Goal: Task Accomplishment & Management: Use online tool/utility

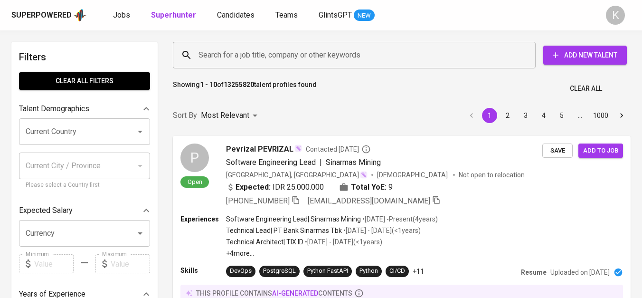
click at [277, 55] on input "Search for a job title, company or other keywords" at bounding box center [356, 55] width 321 height 18
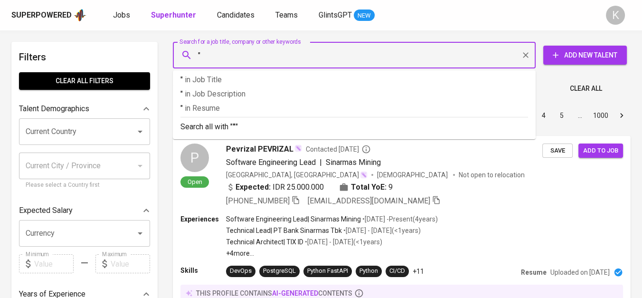
paste input "grandwork interior indonesia"
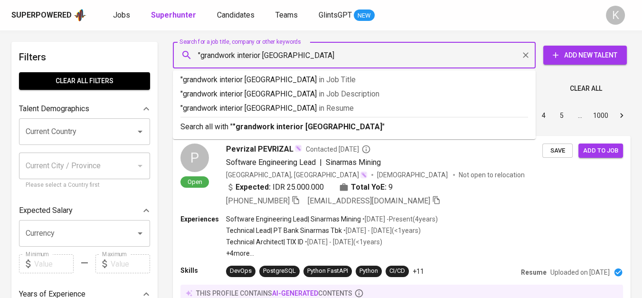
type input ""grandwork interior indonesia""
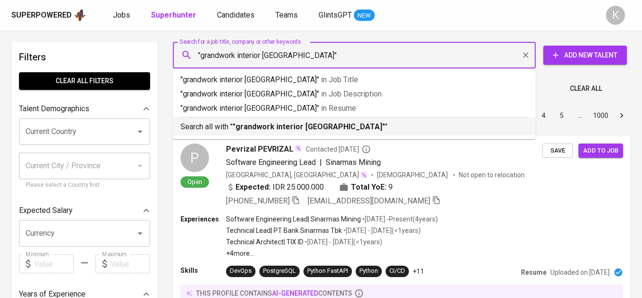
click at [276, 123] on b ""grandwork interior indonesia"" at bounding box center [309, 126] width 152 height 9
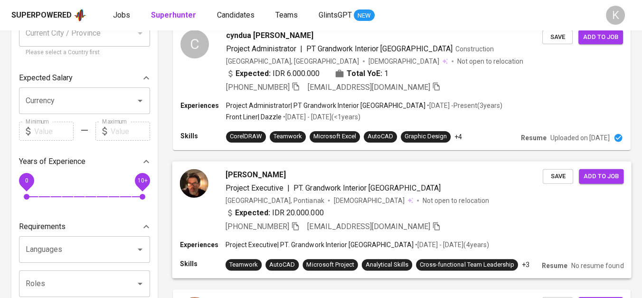
scroll to position [53, 0]
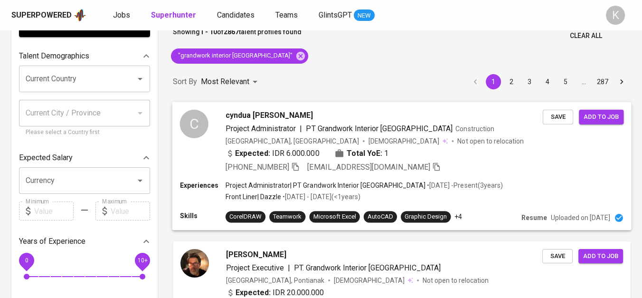
click at [297, 166] on icon "button" at bounding box center [295, 166] width 9 height 9
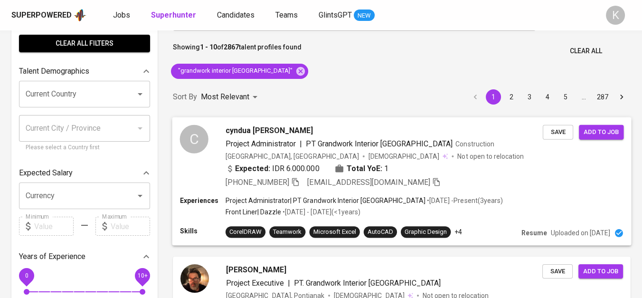
scroll to position [0, 0]
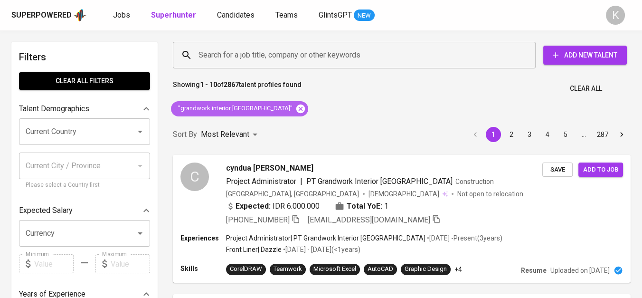
click at [296, 108] on icon at bounding box center [300, 108] width 9 height 9
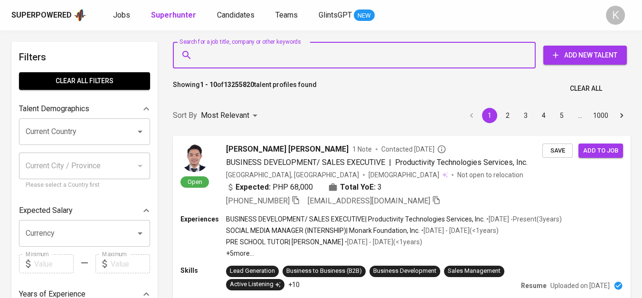
click at [239, 59] on input "Search for a job title, company or other keywords" at bounding box center [356, 55] width 321 height 18
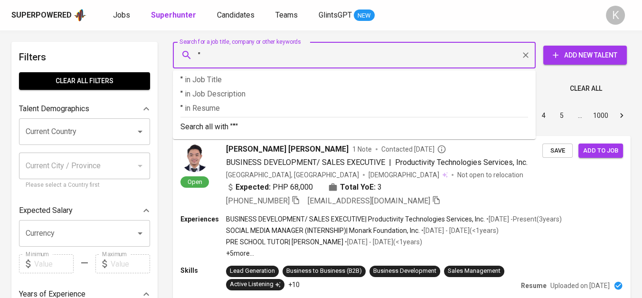
paste input "Kevin Hartanto"
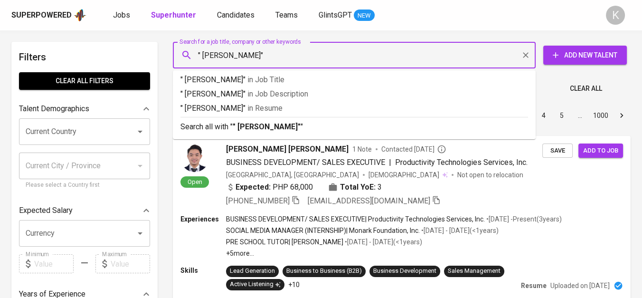
click at [207, 54] on input "" Kevin Hartanto"" at bounding box center [356, 55] width 321 height 18
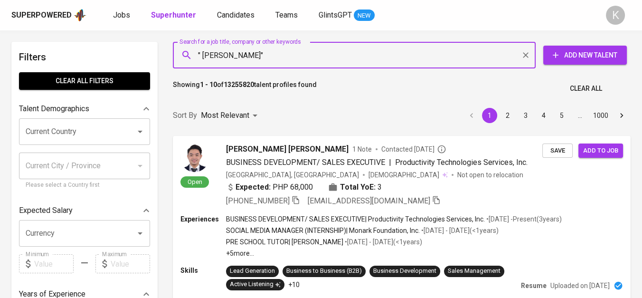
type input ""Kevin Hartanto""
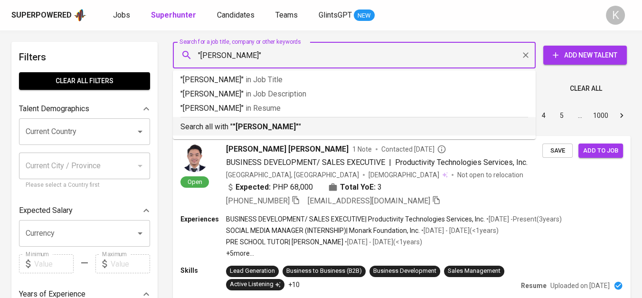
click at [246, 133] on li "Search all with " "Kevin Hartanto" "" at bounding box center [354, 126] width 363 height 19
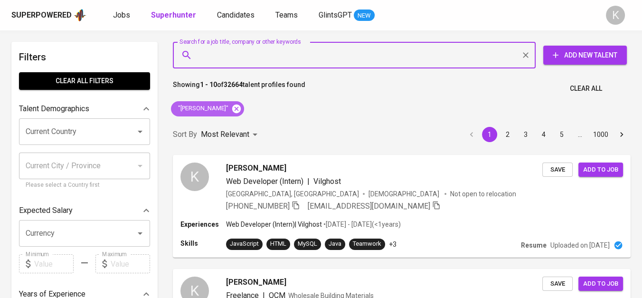
click at [232, 108] on icon at bounding box center [236, 108] width 9 height 9
